Goal: Information Seeking & Learning: Understand process/instructions

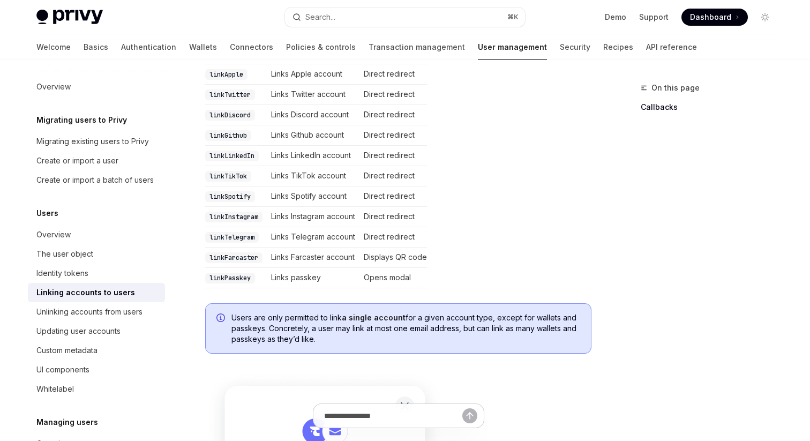
scroll to position [359, 0]
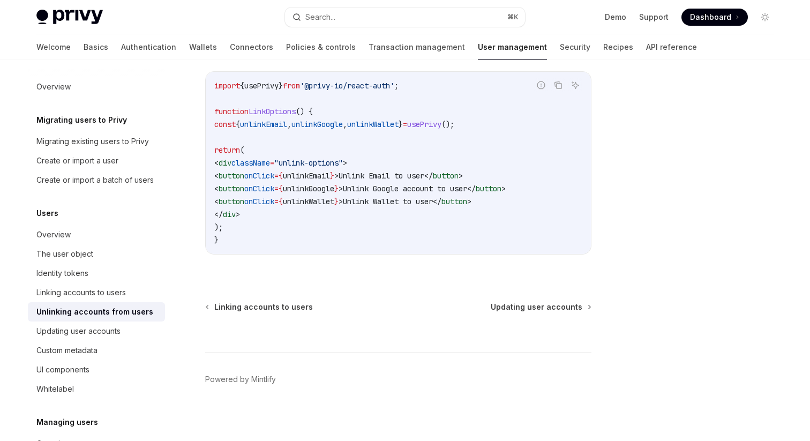
scroll to position [642, 0]
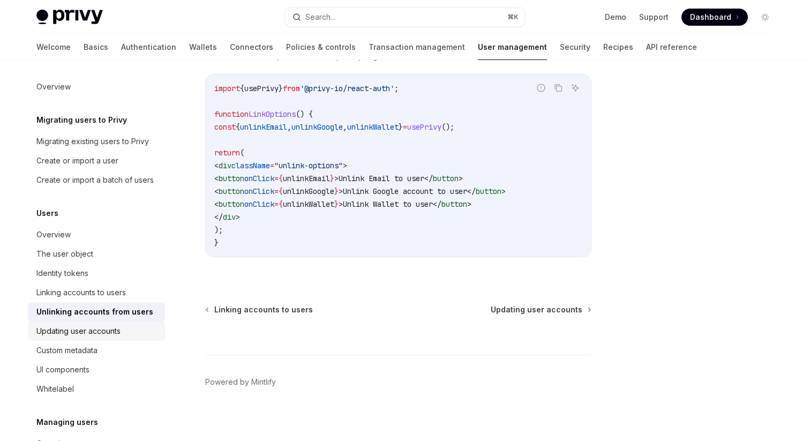
click at [65, 336] on div "Updating user accounts" at bounding box center [78, 331] width 84 height 13
type textarea "*"
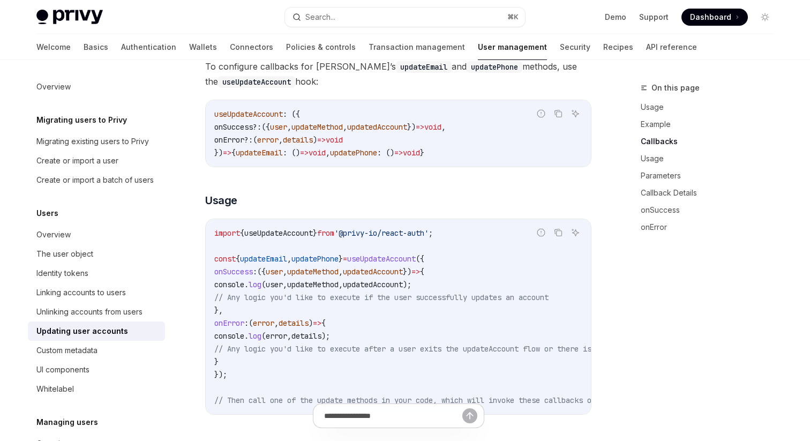
scroll to position [700, 0]
